Goal: Check status

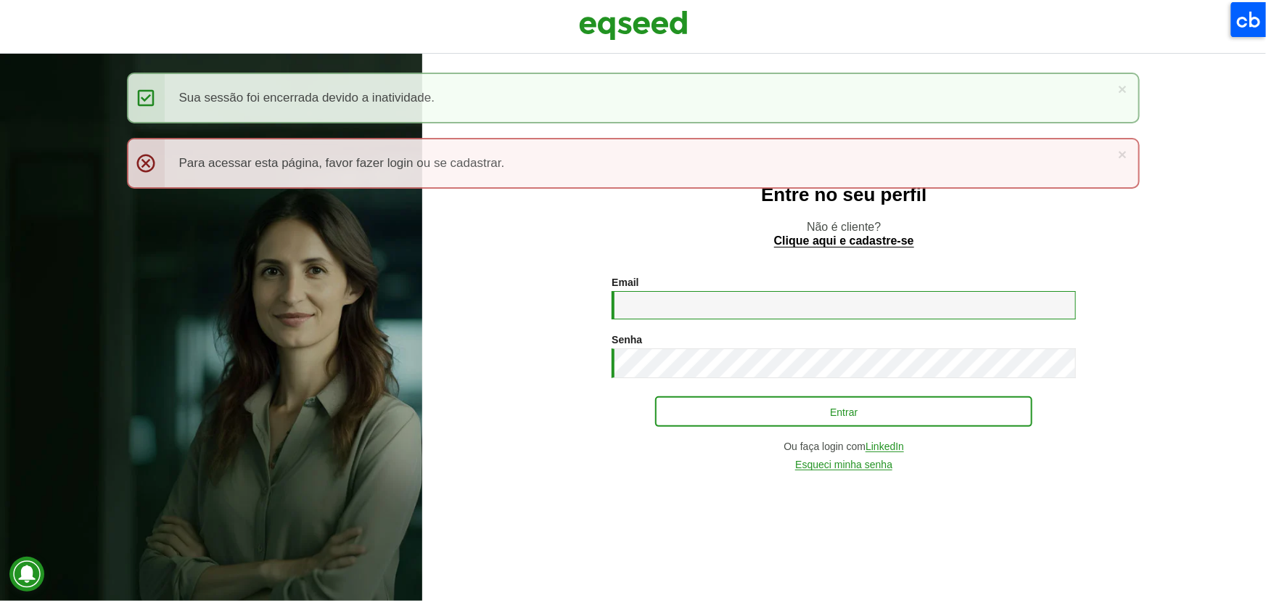
type input "**********"
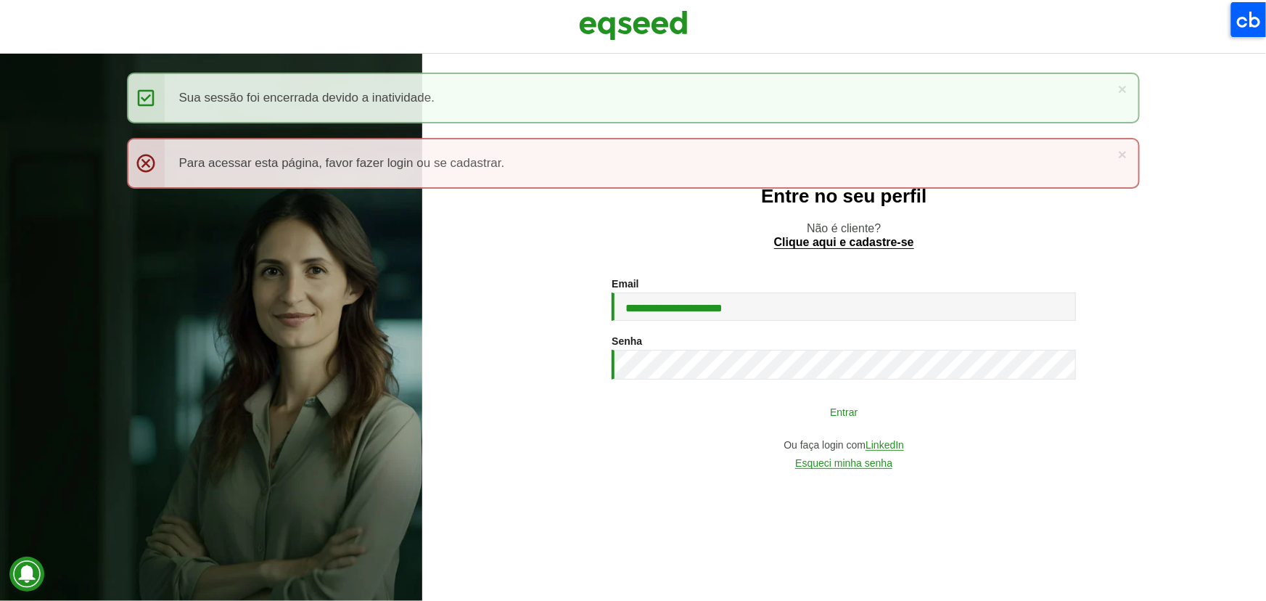
click at [775, 417] on button "Entrar" at bounding box center [843, 411] width 377 height 28
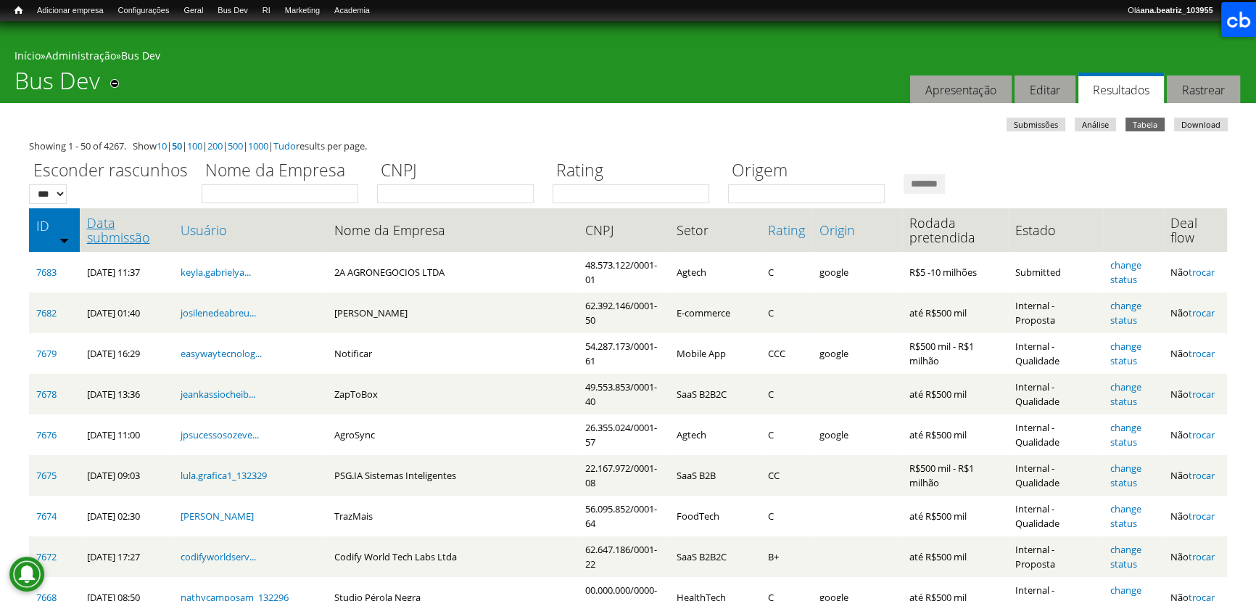
click at [116, 226] on link "Data submissão" at bounding box center [126, 229] width 79 height 29
